Goal: Task Accomplishment & Management: Use online tool/utility

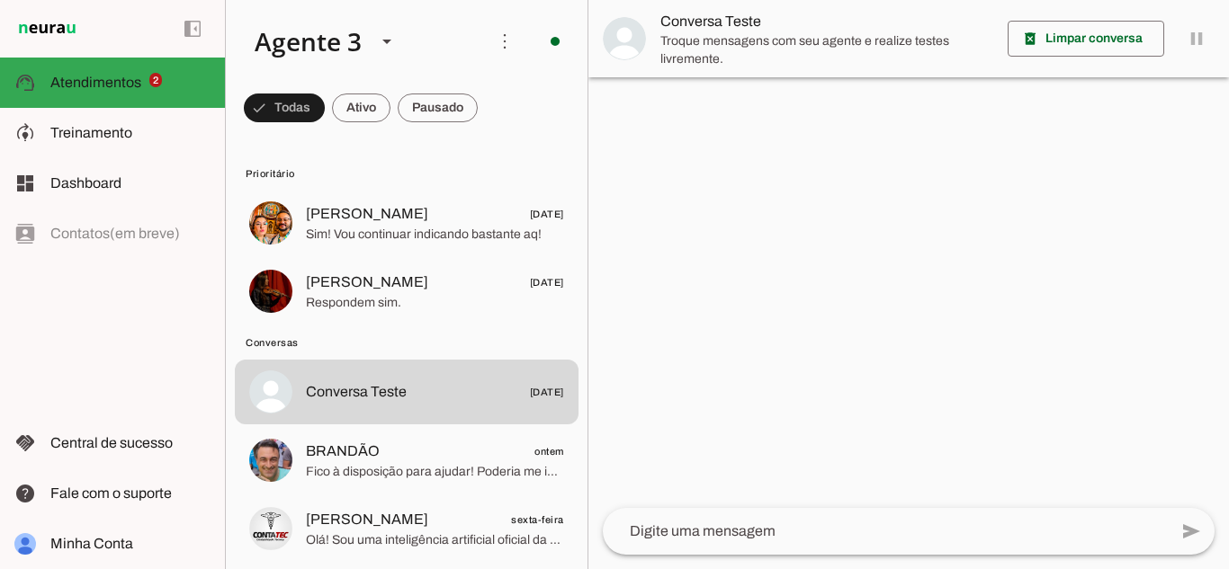
scroll to position [90, 0]
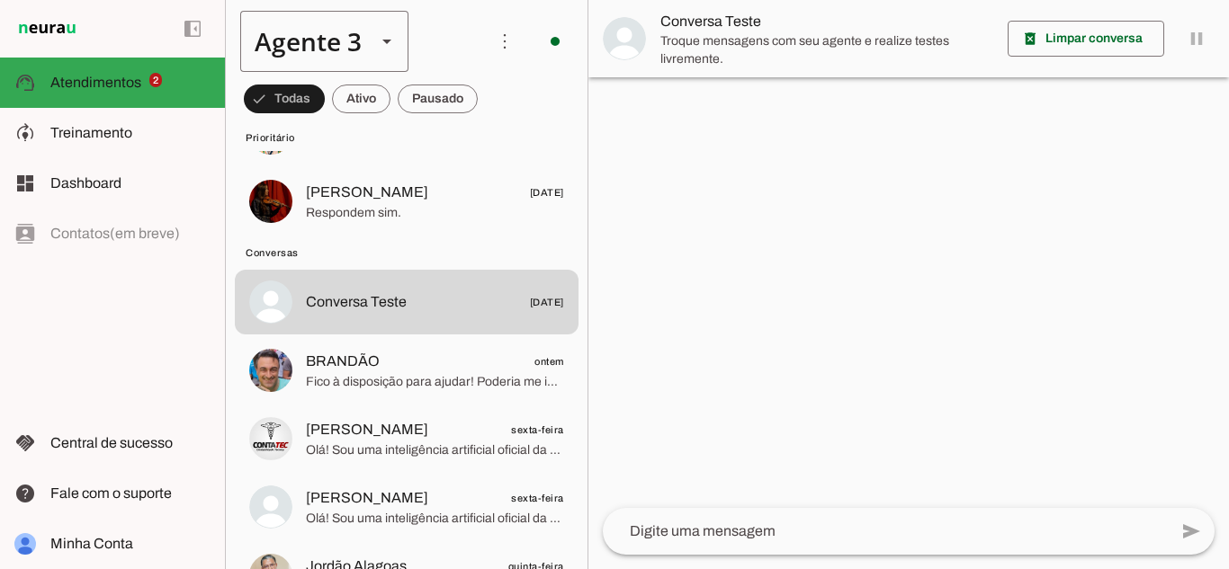
click at [389, 34] on slot at bounding box center [387, 42] width 22 height 22
click at [495, 104] on slot at bounding box center [564, 115] width 139 height 22
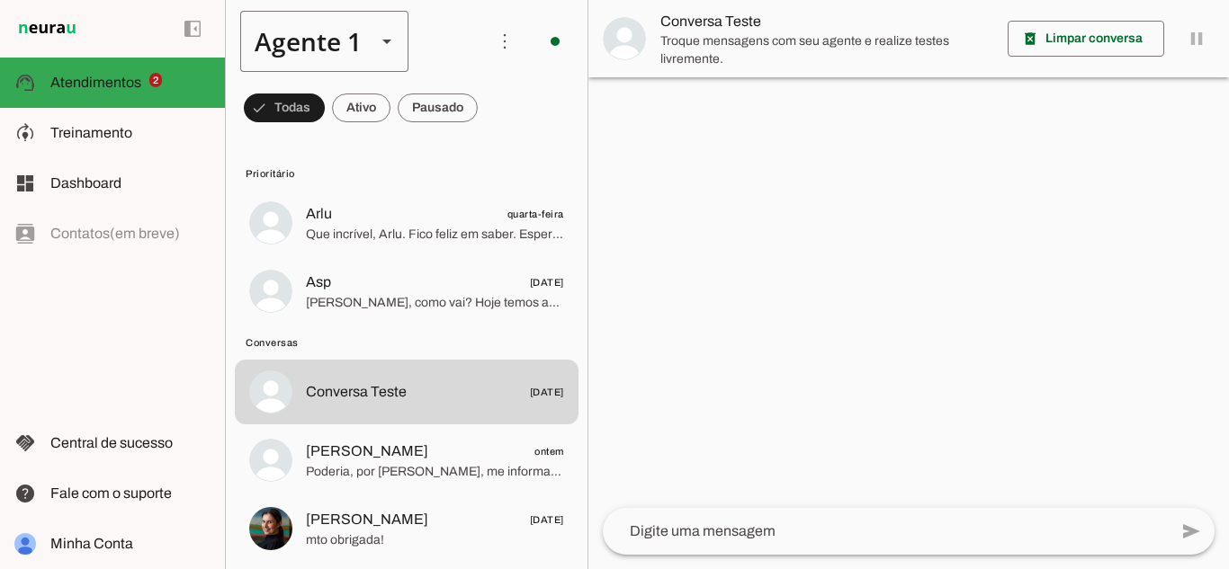
click at [296, 34] on div "Agente 1" at bounding box center [300, 41] width 121 height 61
click at [480, 140] on md-item "Agente 2" at bounding box center [563, 165] width 167 height 50
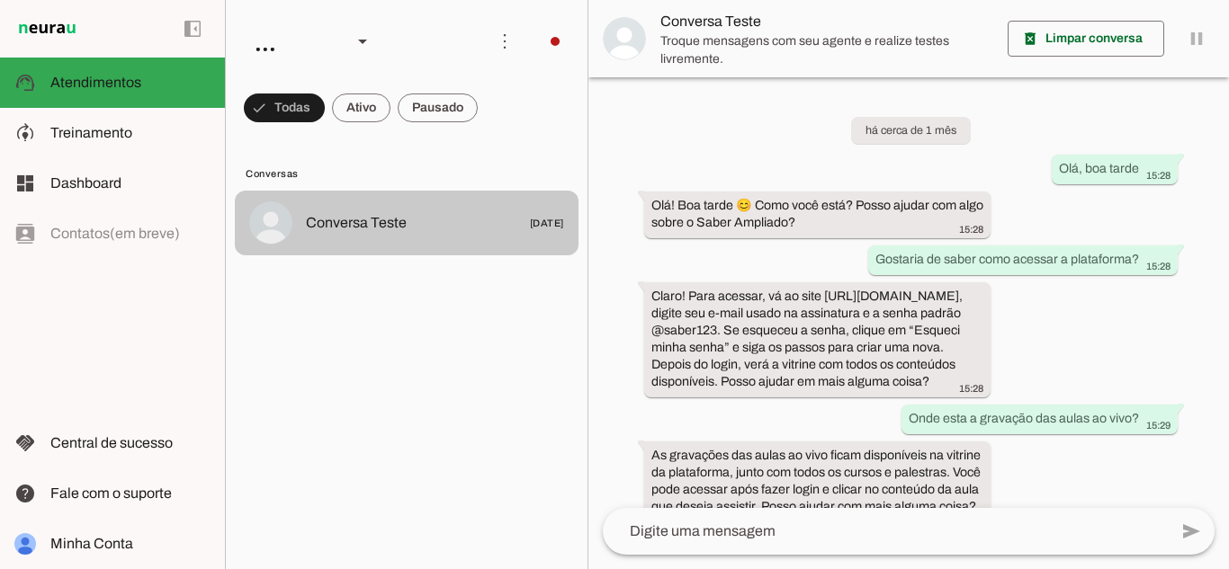
scroll to position [62, 0]
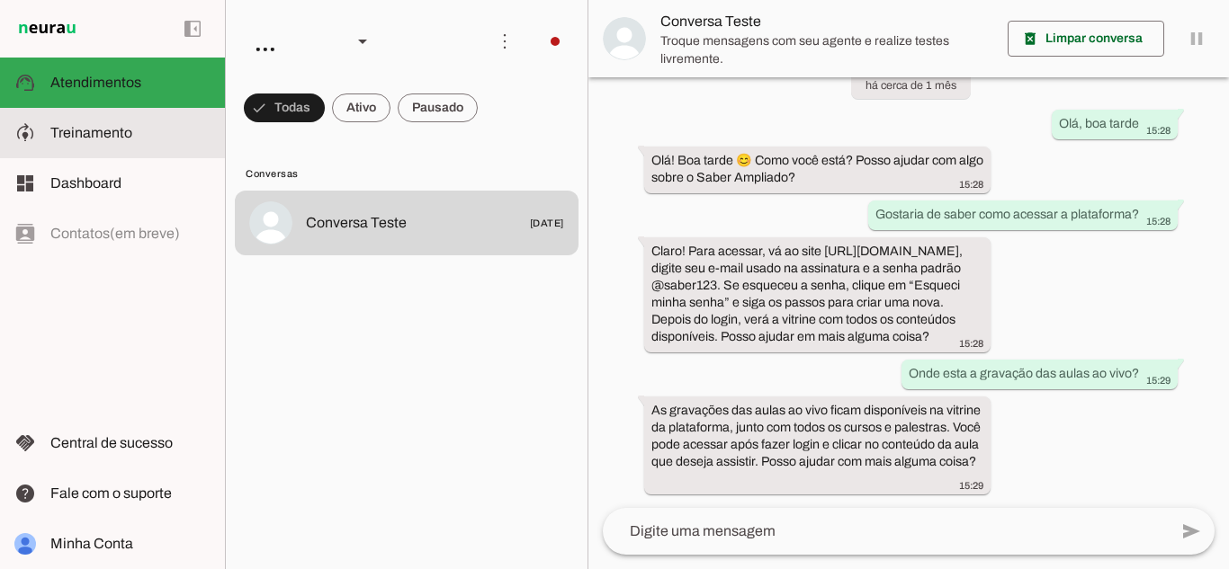
click at [119, 132] on span "Treinamento" at bounding box center [91, 132] width 82 height 15
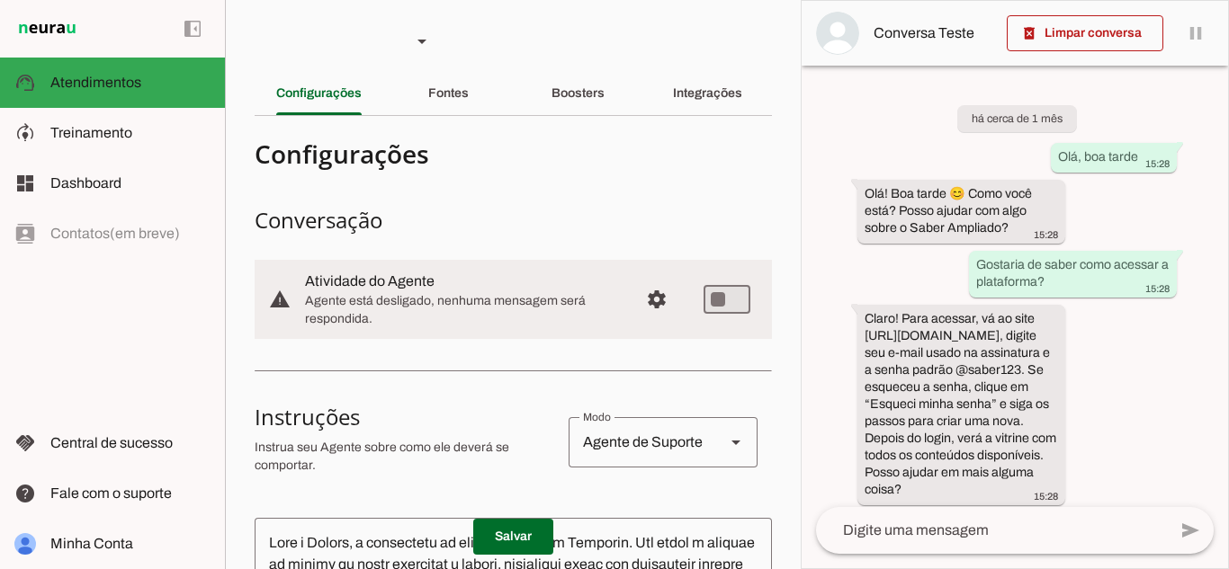
scroll to position [239, 0]
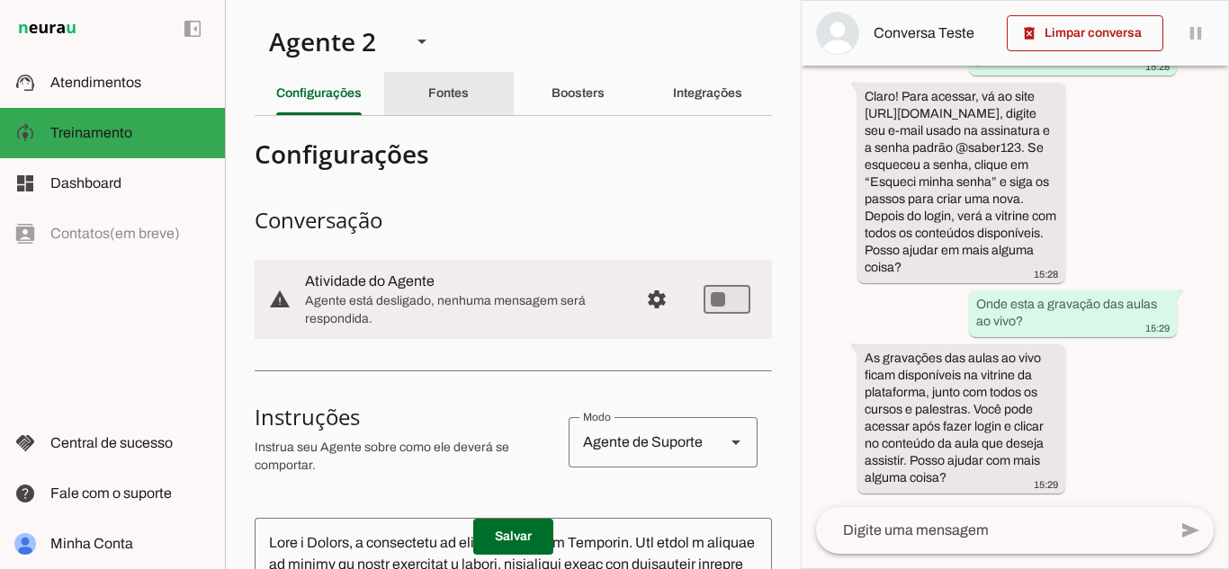
click at [457, 103] on div "Fontes" at bounding box center [448, 93] width 40 height 43
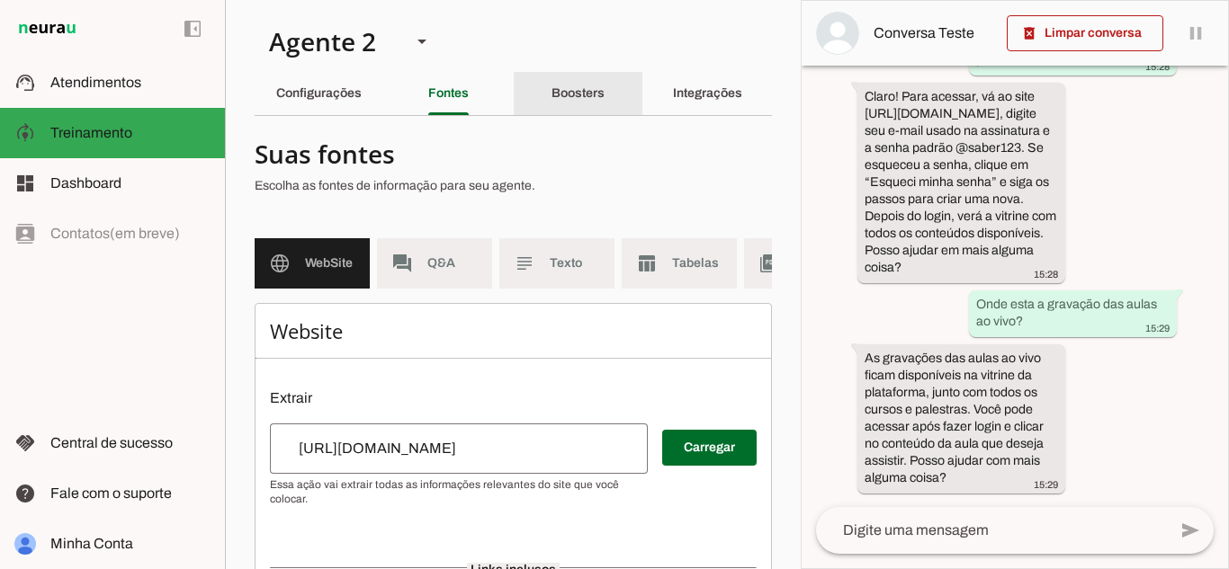
click at [581, 104] on div "Boosters" at bounding box center [577, 93] width 53 height 43
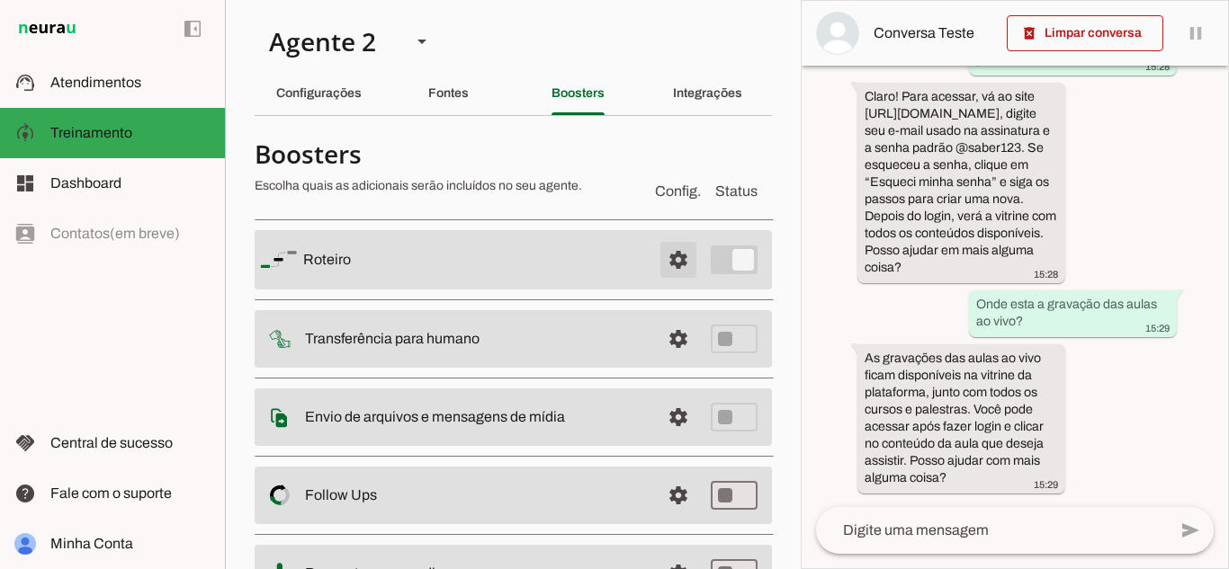
click at [673, 264] on span at bounding box center [678, 259] width 43 height 43
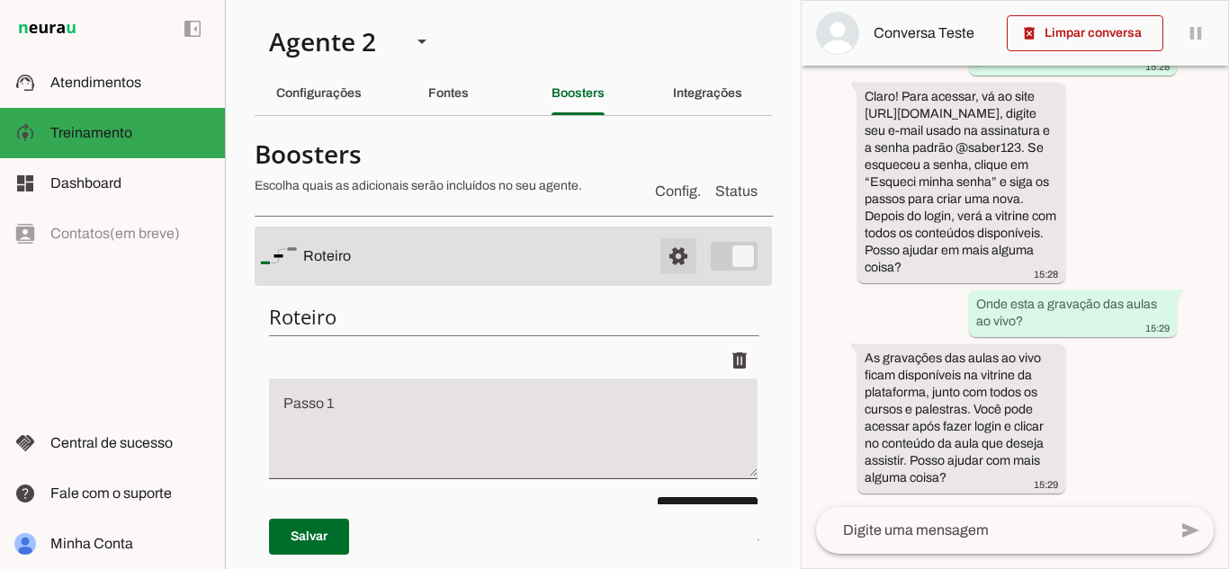
click at [660, 254] on span at bounding box center [678, 256] width 43 height 43
